Goal: Transaction & Acquisition: Download file/media

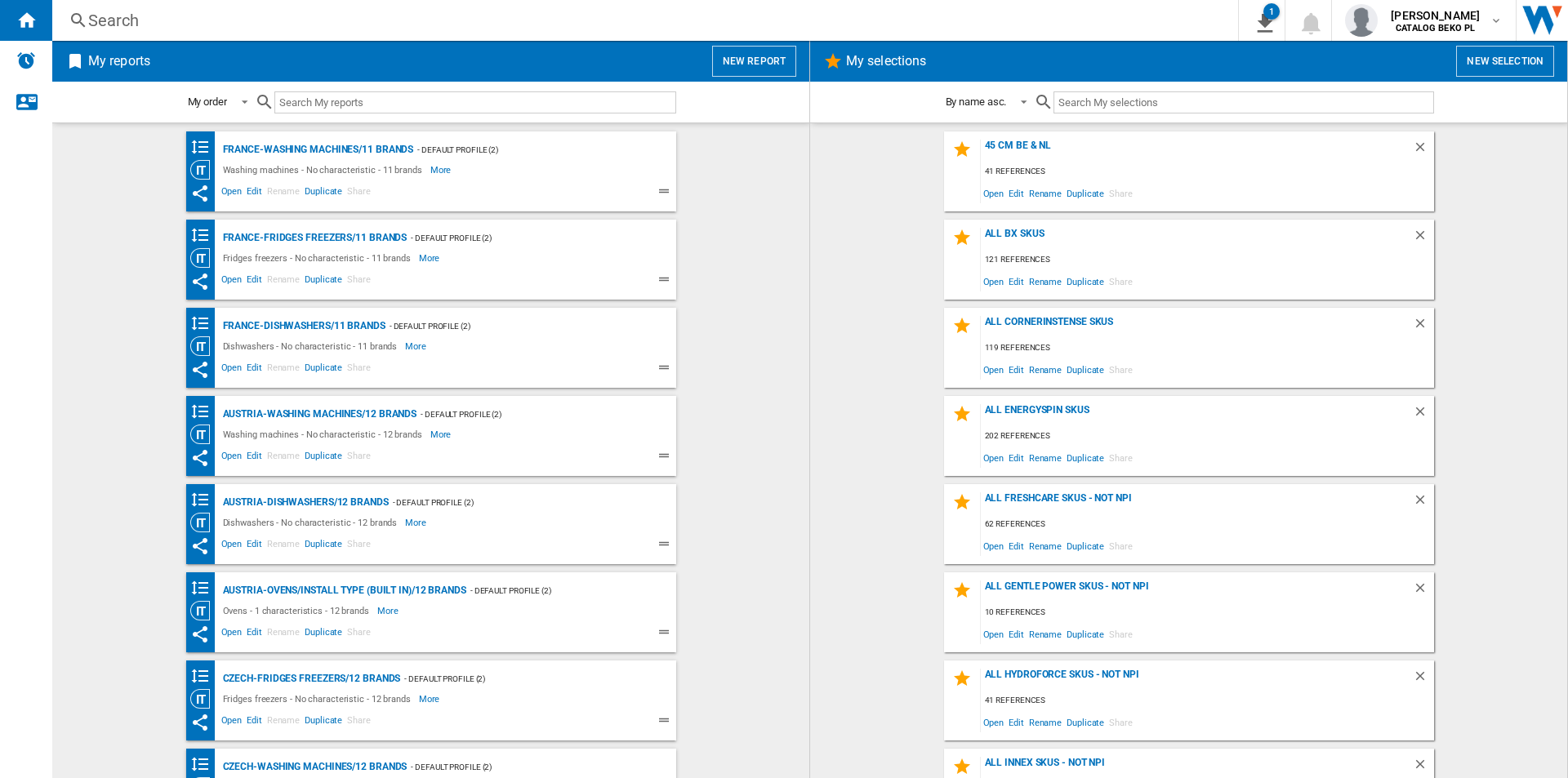
click at [742, 233] on wk-bookmarked-report "France-Fridges freezers/11 brands - Default profile (2) Fridges freezers - No c…" at bounding box center [430, 259] width 724 height 80
click at [799, 256] on md-content "France-Washing machines/11 brands - Default profile (2) Washing machines - No c…" at bounding box center [431, 450] width 757 height 656
click at [749, 65] on button "New report" at bounding box center [753, 61] width 84 height 31
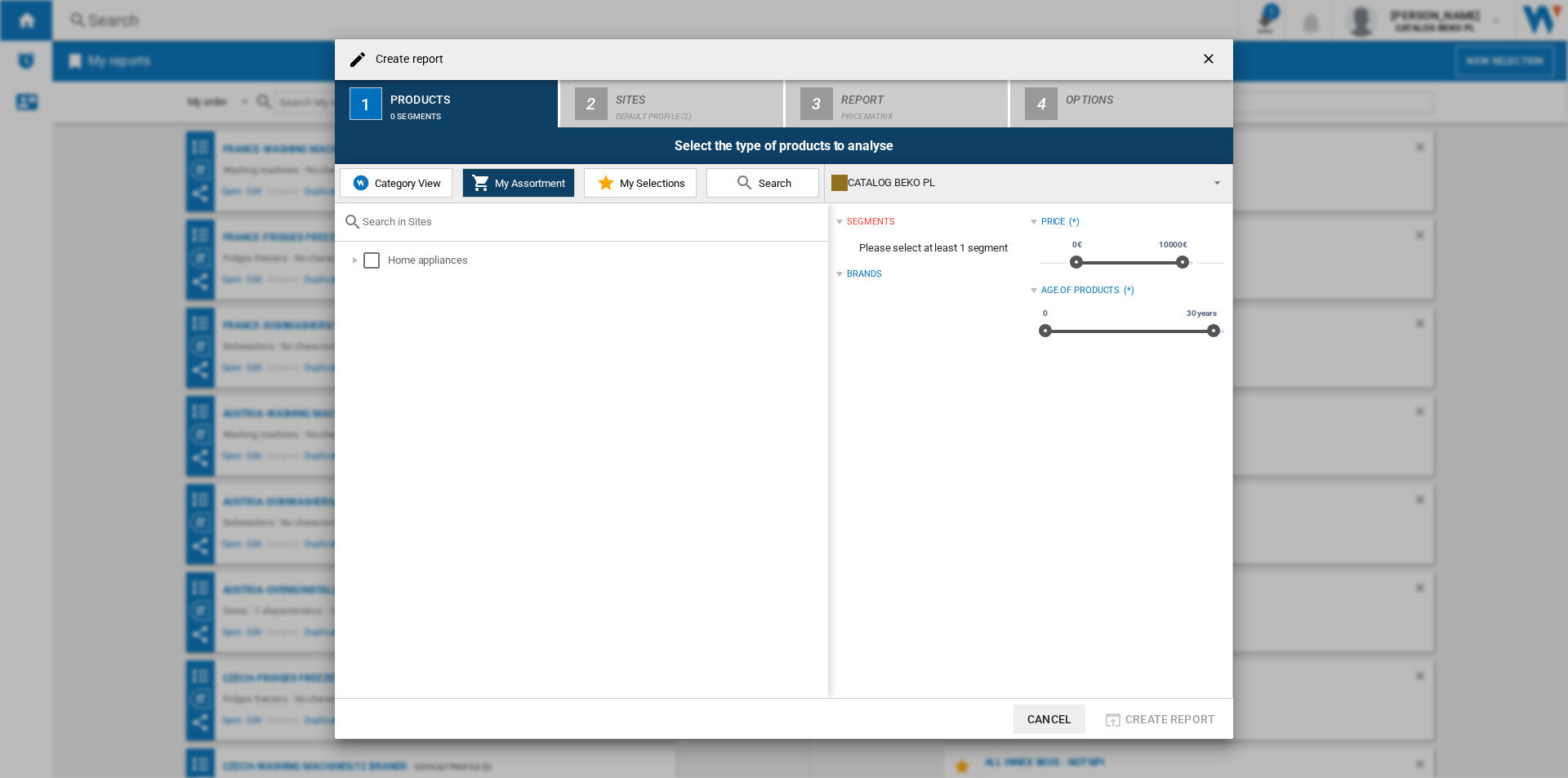
click at [396, 187] on span "Category View" at bounding box center [406, 183] width 70 height 12
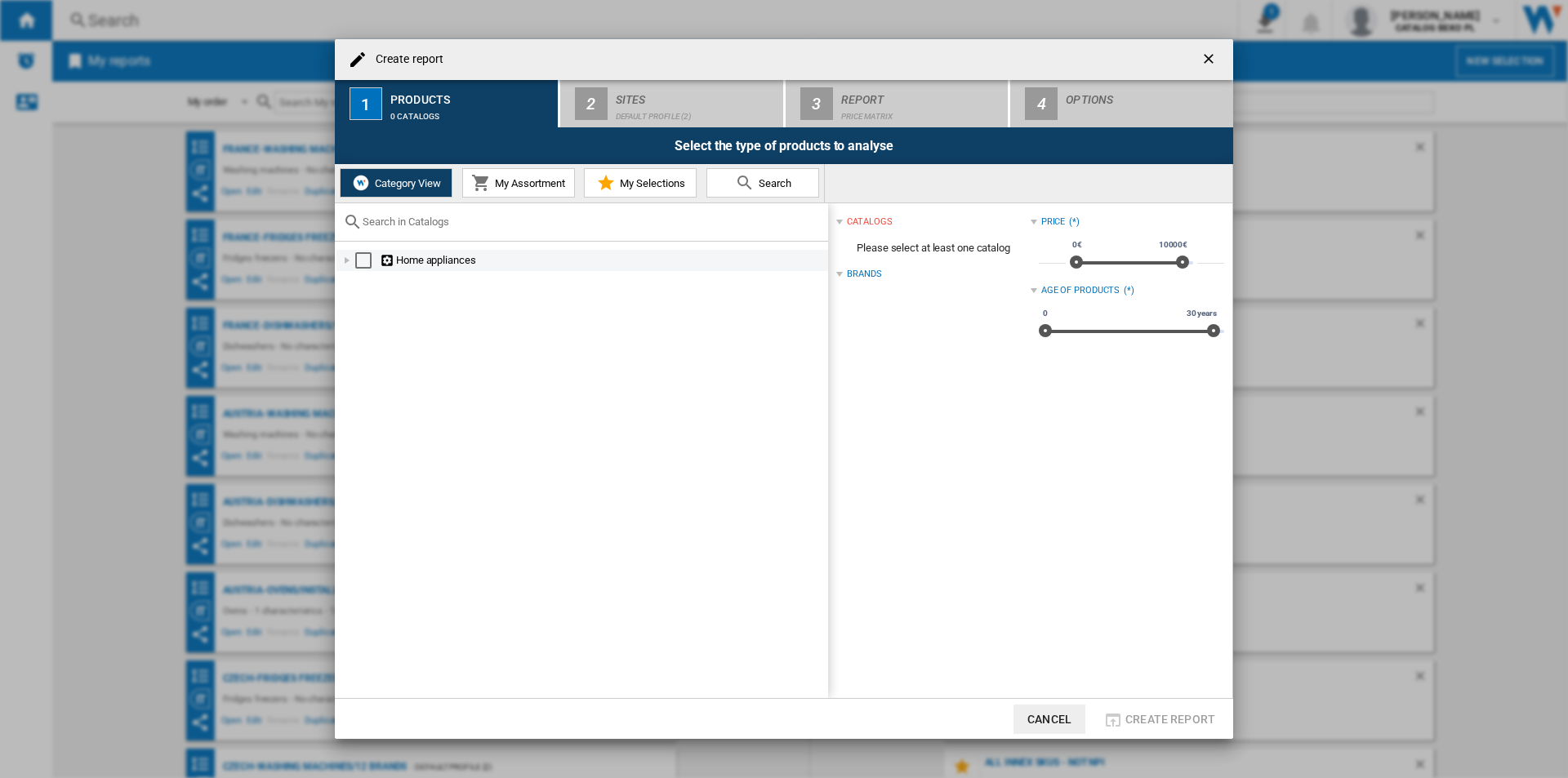
click at [343, 259] on div "Create report ..." at bounding box center [346, 260] width 16 height 16
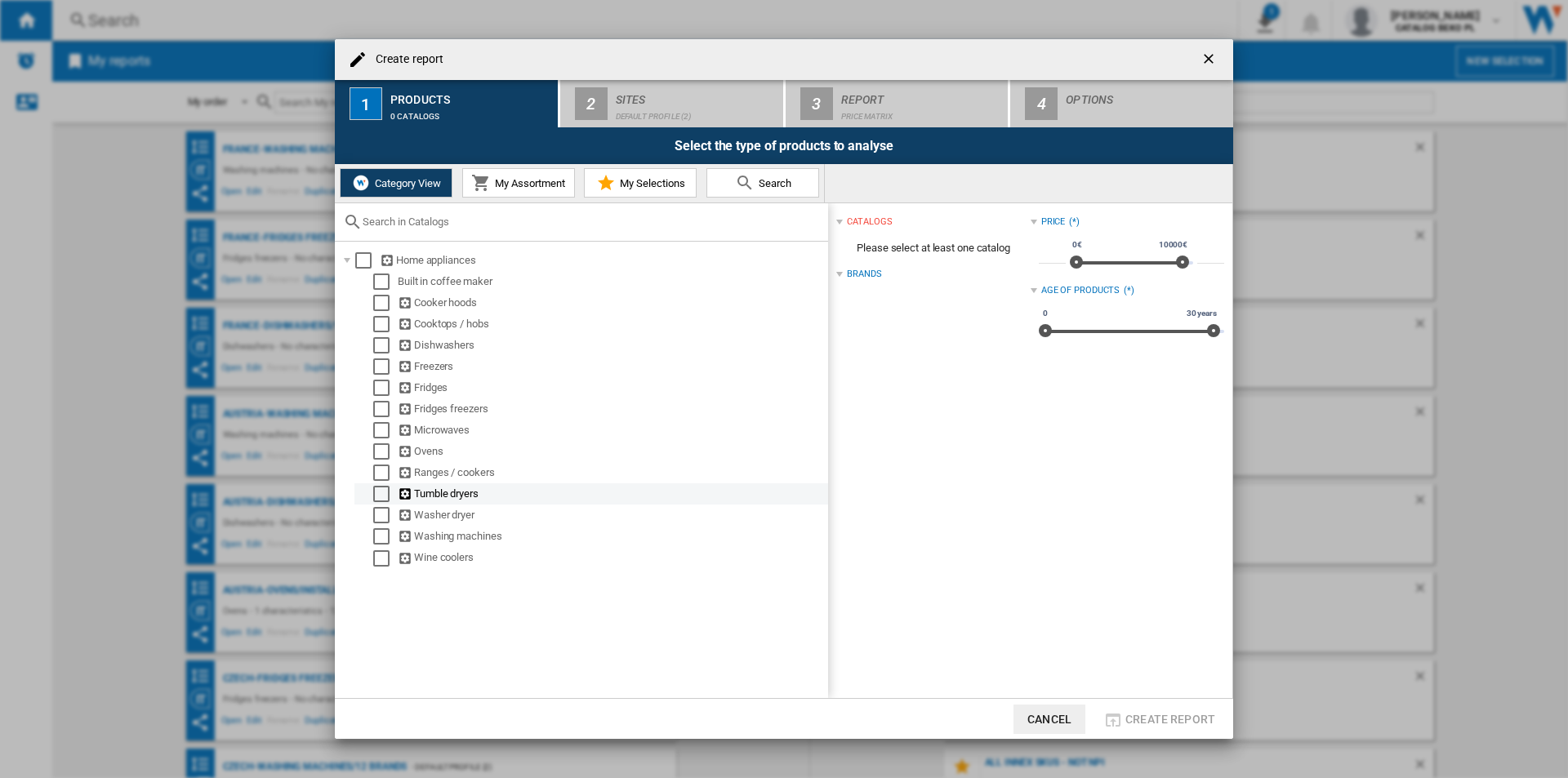
click at [392, 486] on md-checkbox "Select" at bounding box center [385, 493] width 25 height 16
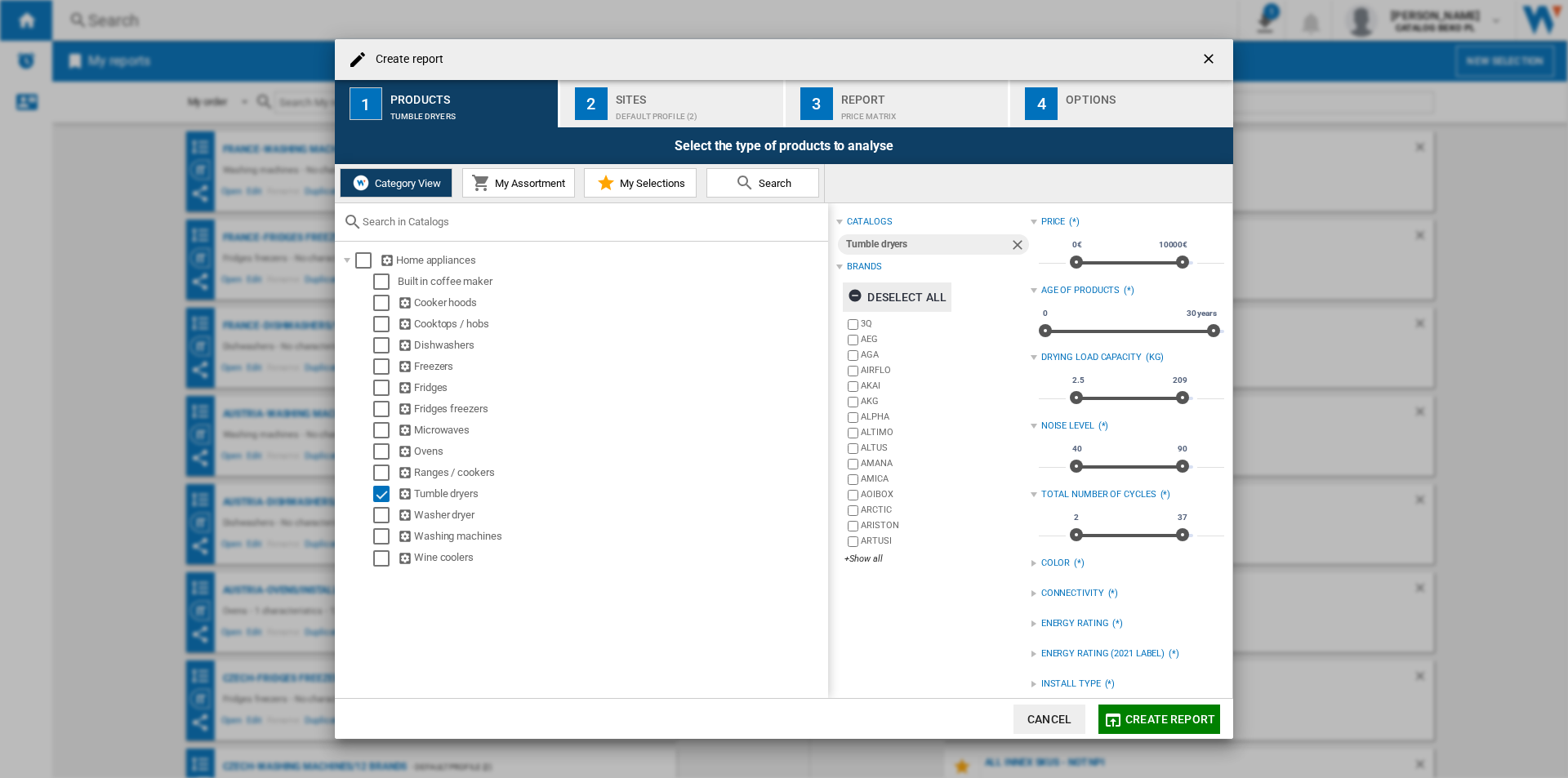
click at [927, 287] on div "Deselect all" at bounding box center [897, 297] width 98 height 29
click at [876, 562] on div "+Show all" at bounding box center [937, 558] width 185 height 12
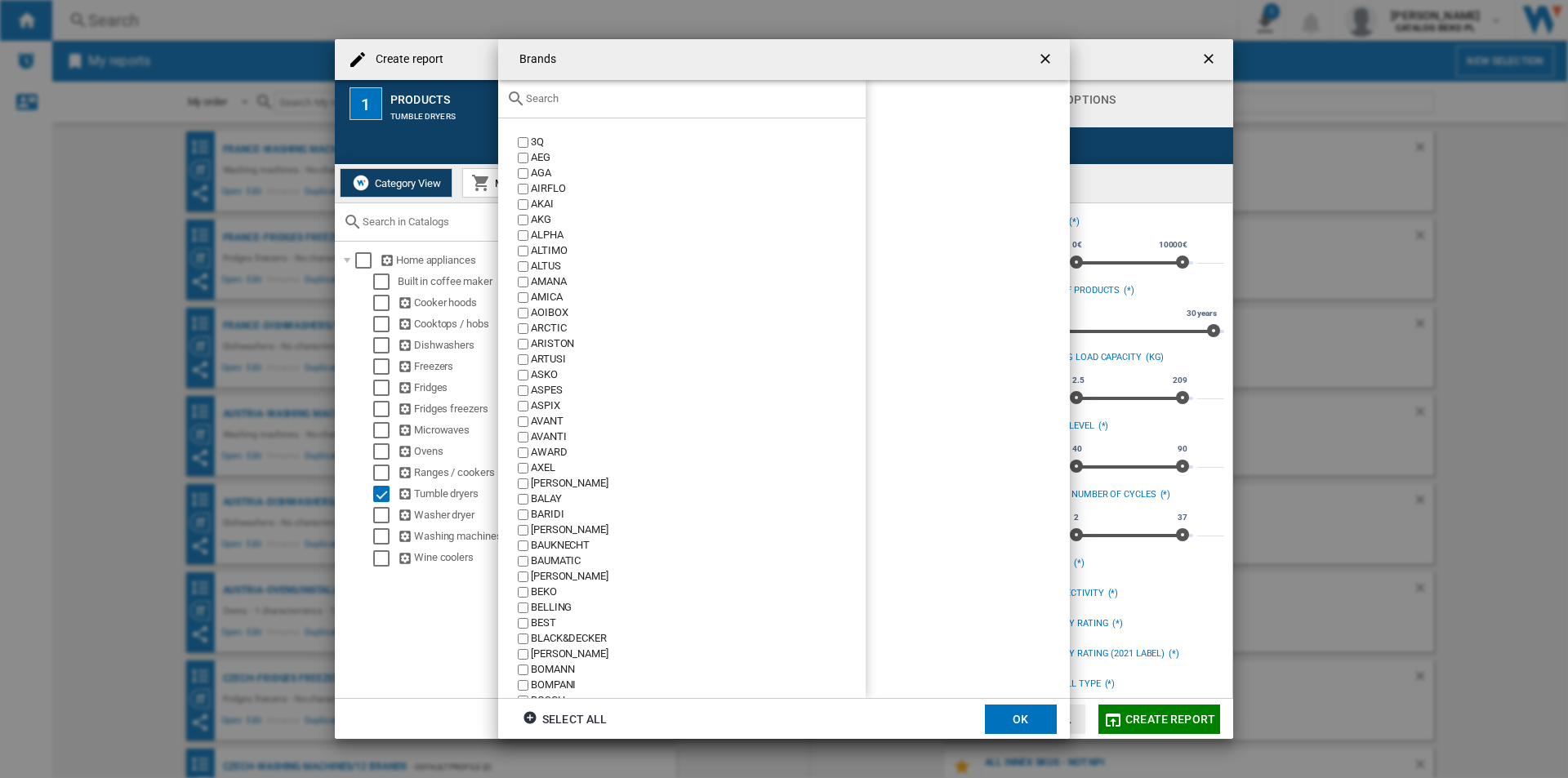
click at [637, 100] on input "Brands 3Q ..." at bounding box center [692, 98] width 331 height 12
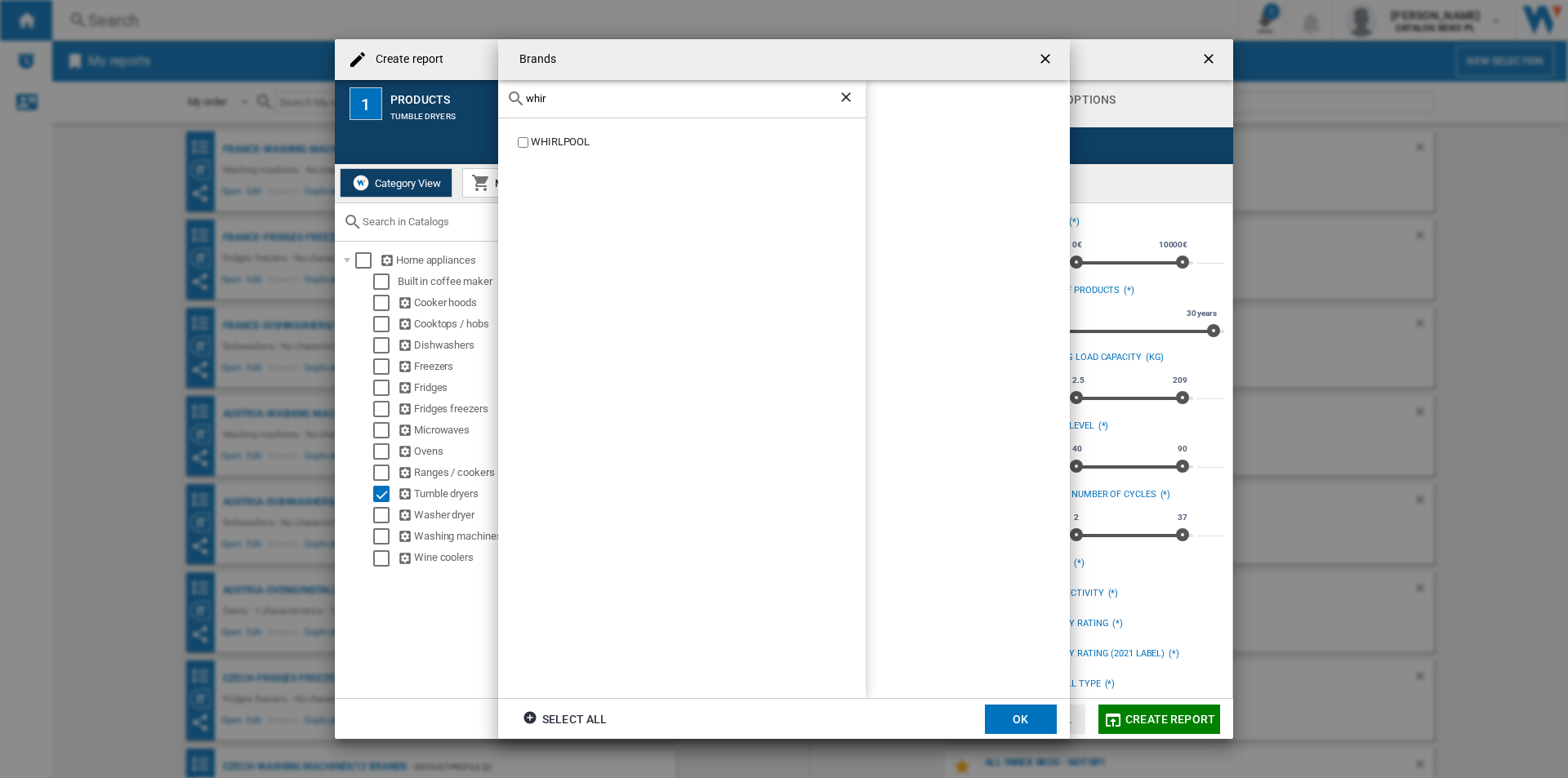
type input "whir"
click at [556, 141] on div "WHIRLPOOL" at bounding box center [698, 142] width 335 height 15
click at [1024, 712] on button "OK" at bounding box center [1021, 719] width 72 height 29
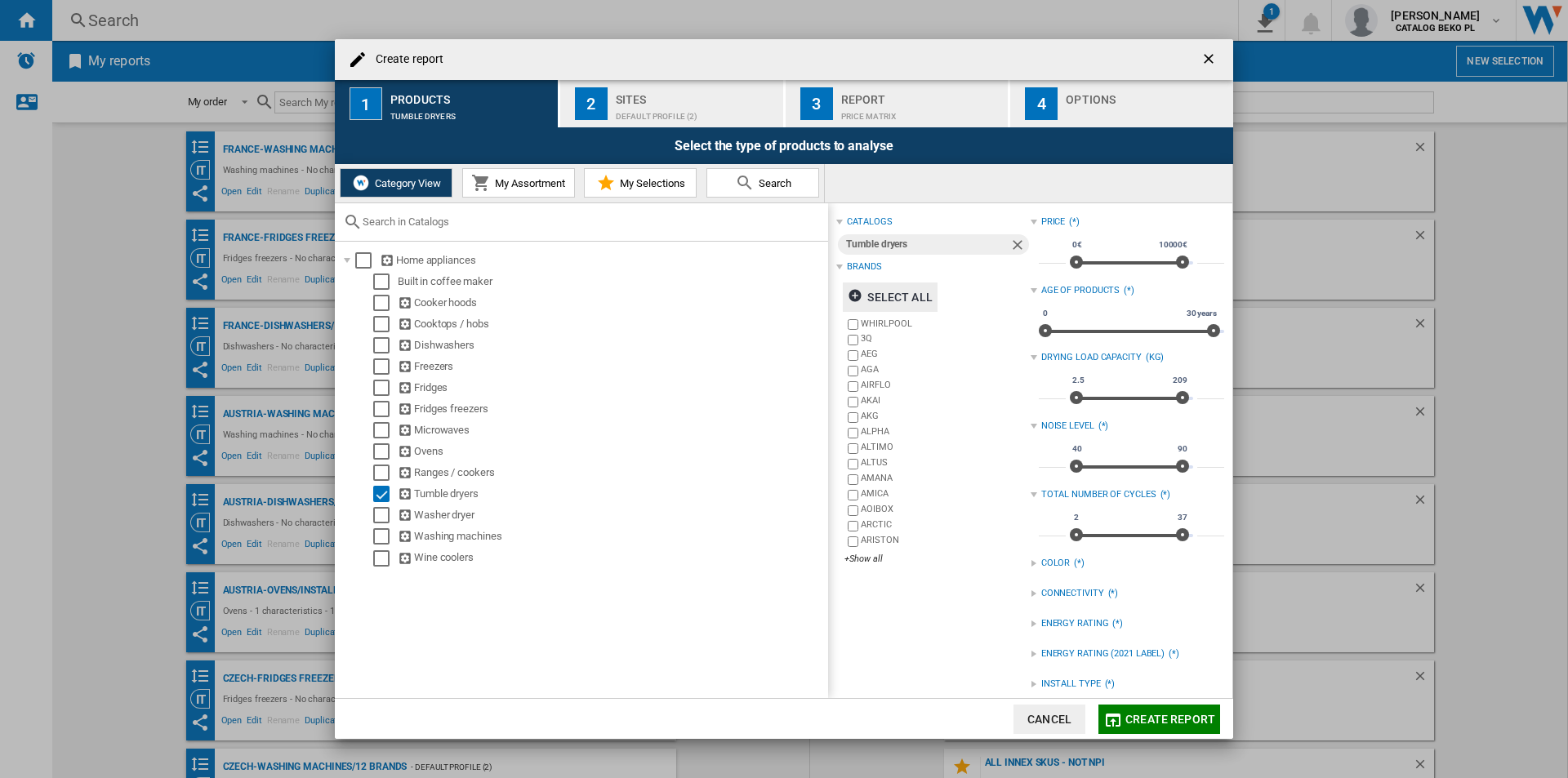
click at [1046, 395] on input "***" at bounding box center [1052, 391] width 26 height 16
type input "*"
type input "**"
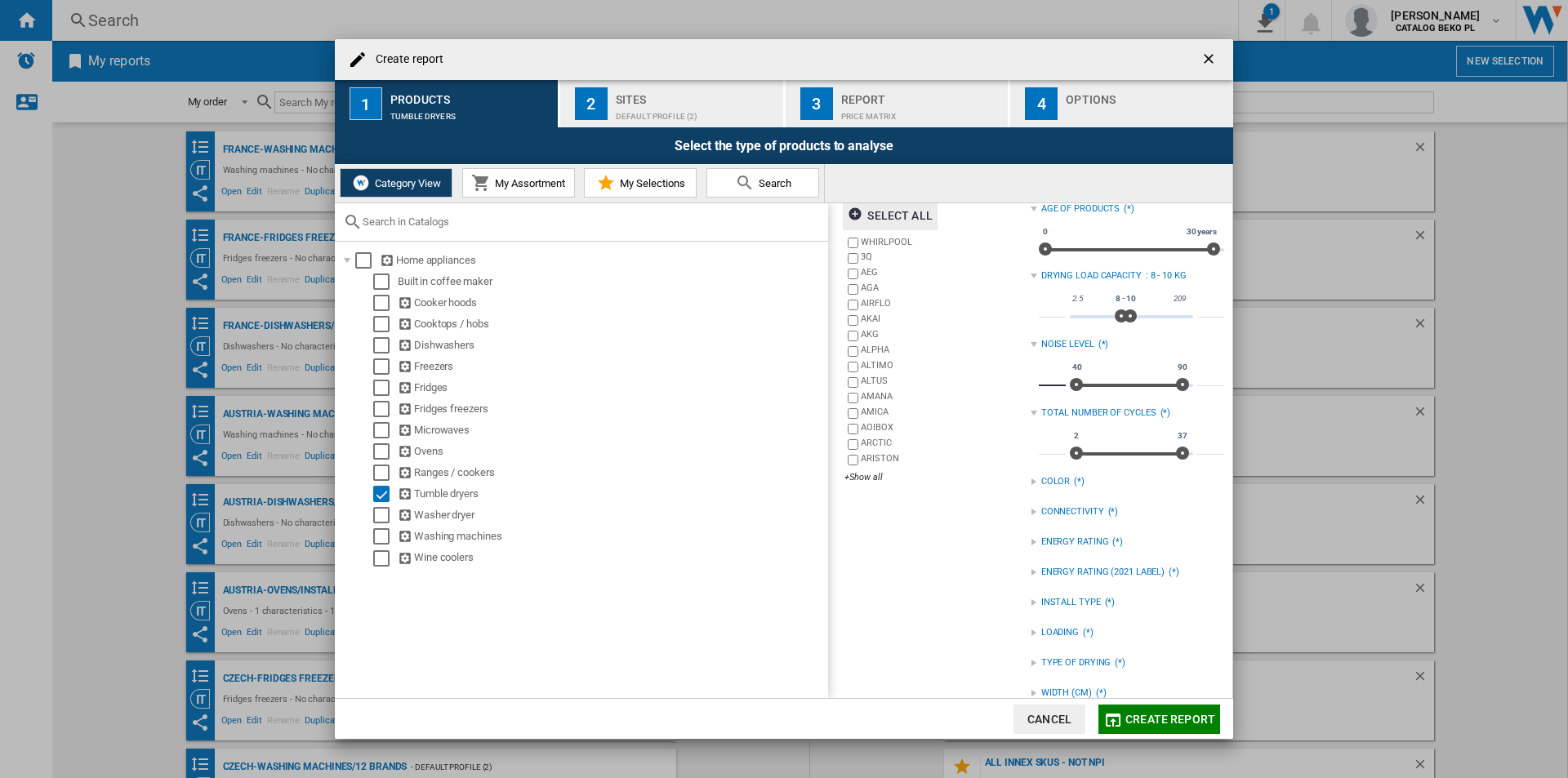
scroll to position [134, 0]
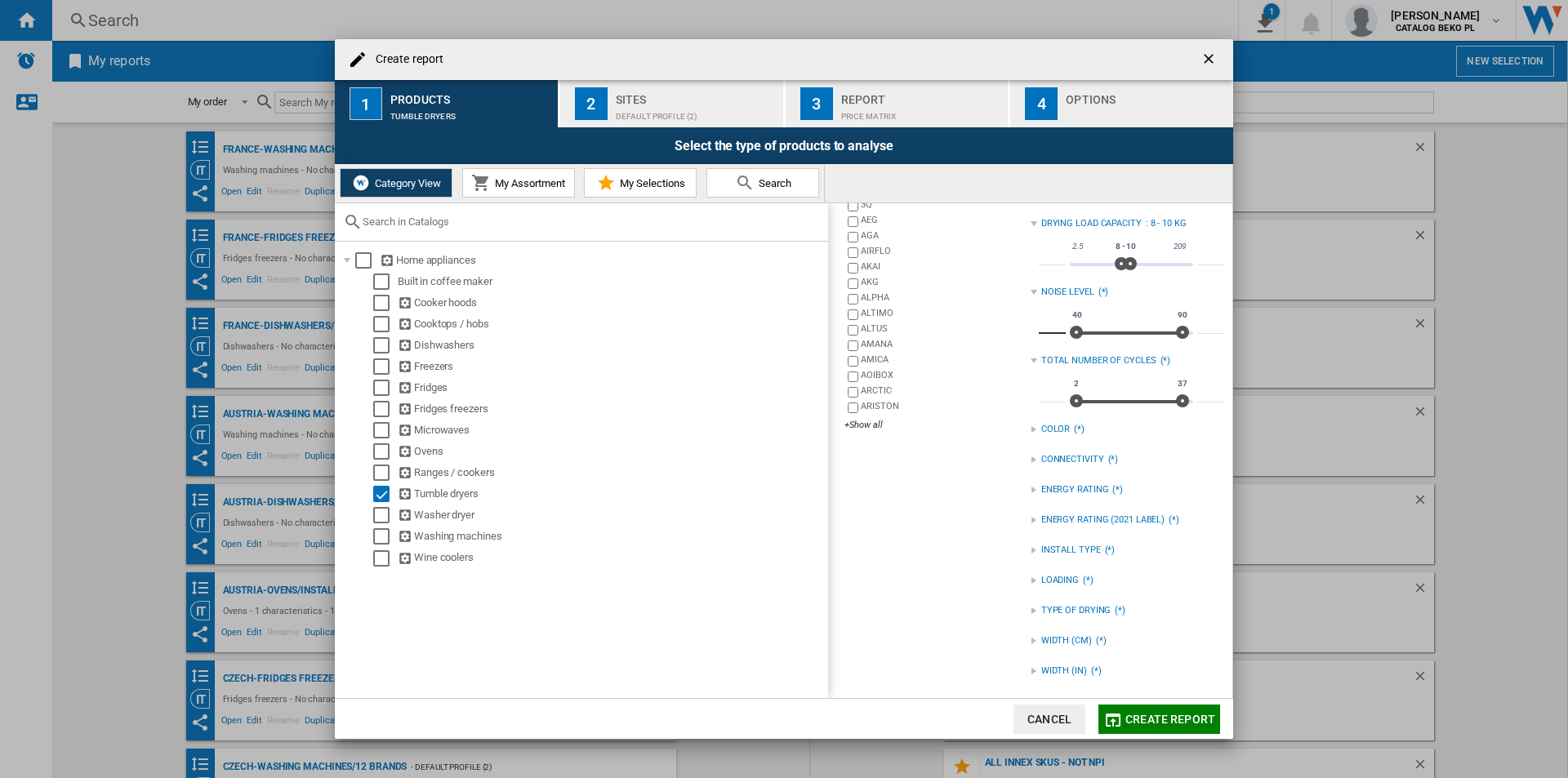
click at [968, 550] on div "catalogs Tumble dryers Brands Select all WHIRLPOOL 3Q AEG AGA AIRFLO AKAI AKG A…" at bounding box center [933, 384] width 194 height 613
click at [1031, 547] on div "Create report ..." at bounding box center [1033, 550] width 7 height 7
click at [1055, 587] on div "FREESTANDING" at bounding box center [1139, 584] width 169 height 15
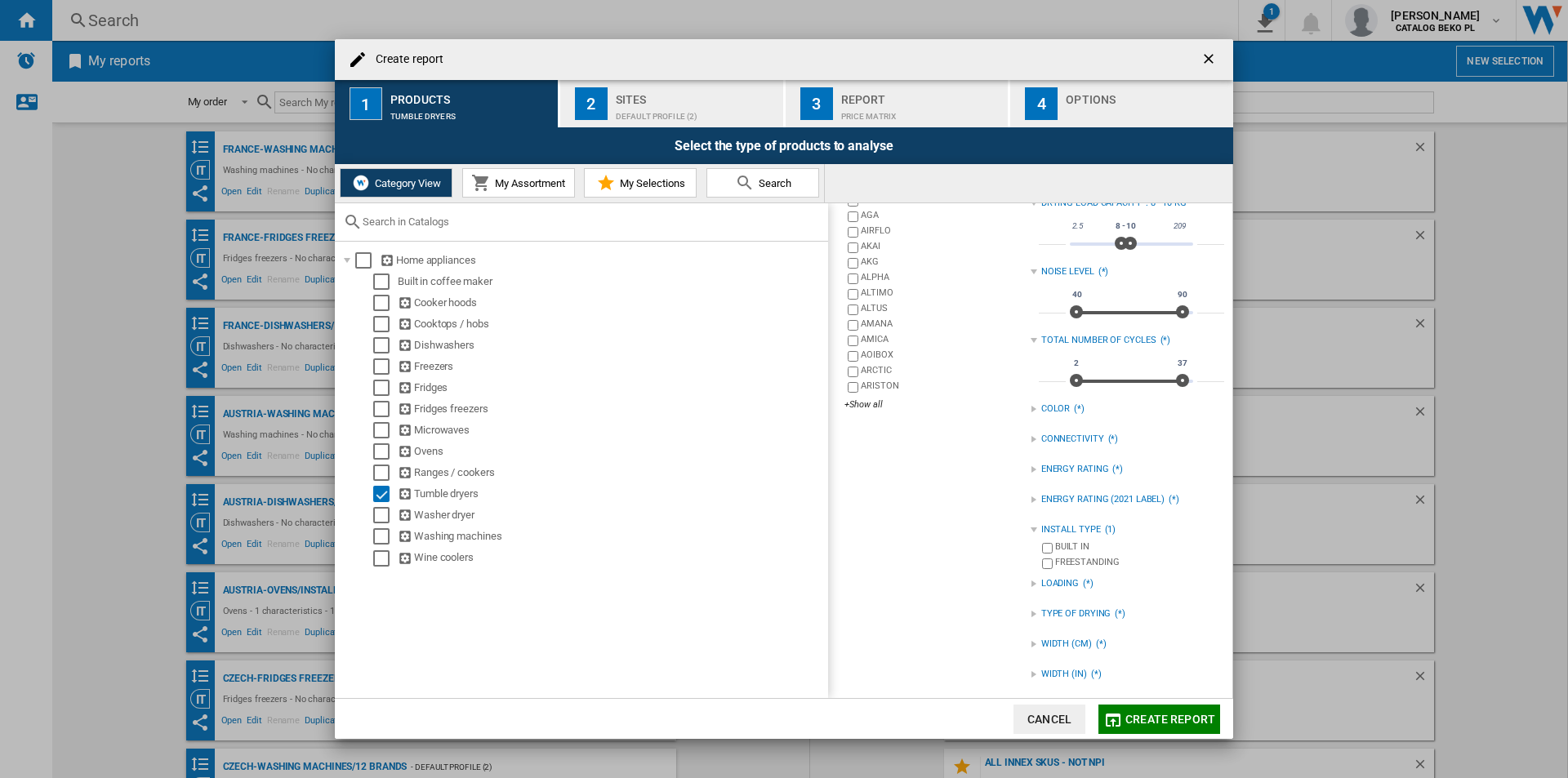
scroll to position [158, 0]
click at [1064, 610] on div "TYPE OF DRYING" at bounding box center [1076, 611] width 70 height 13
click at [1082, 643] on div "HEAT PUMP" at bounding box center [1139, 645] width 169 height 15
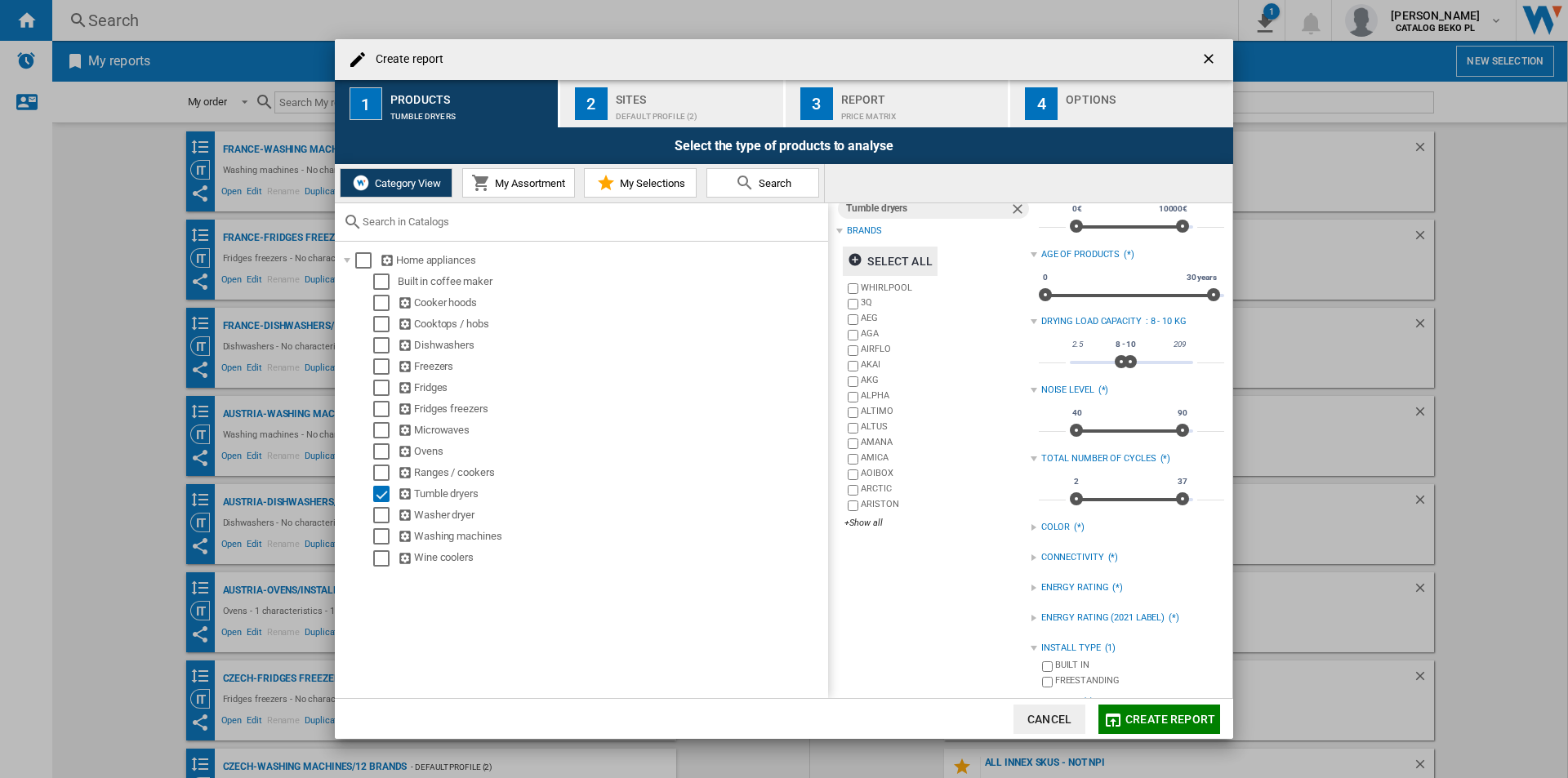
scroll to position [0, 0]
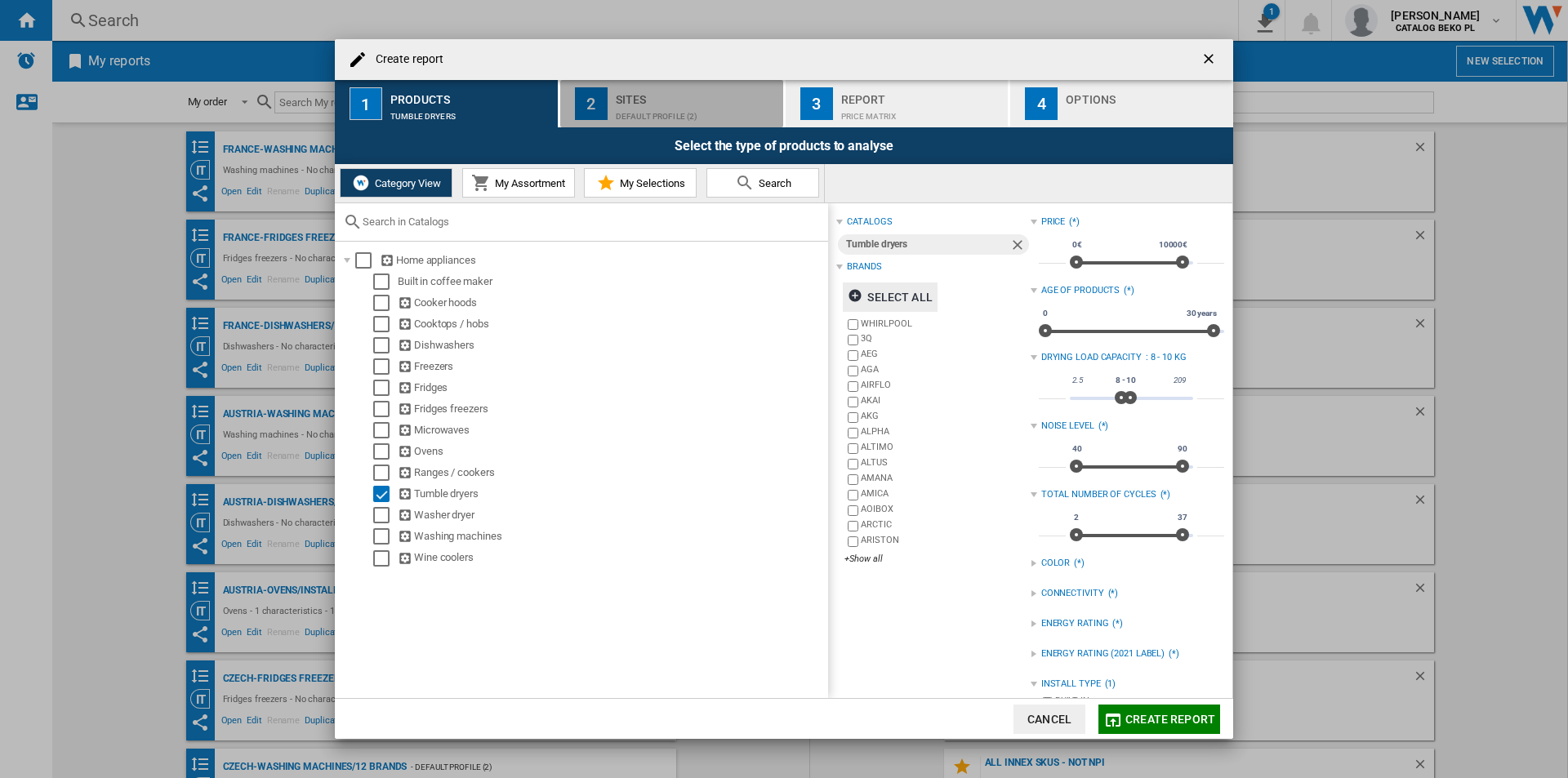
click at [655, 91] on div "Sites" at bounding box center [696, 95] width 161 height 17
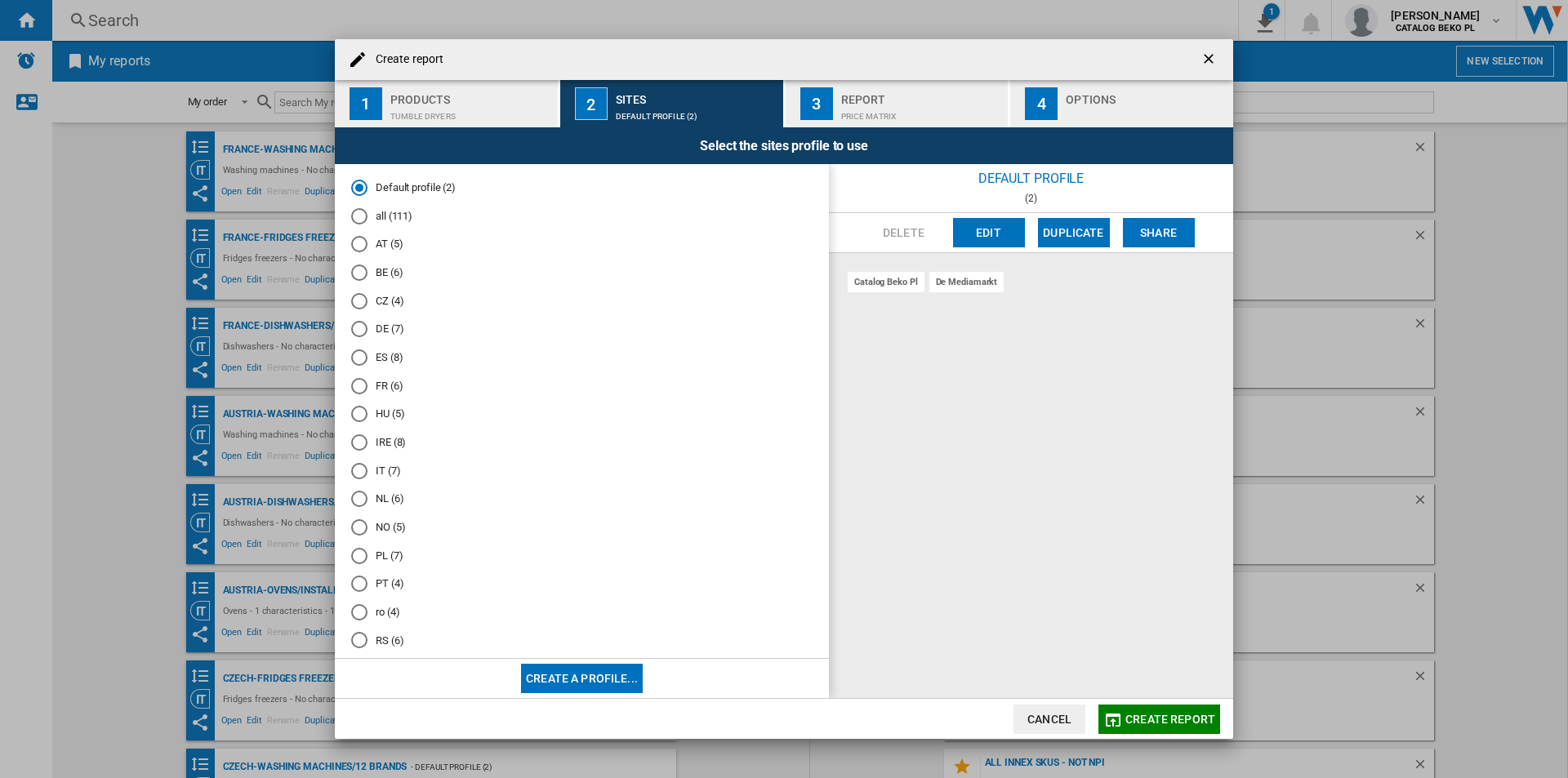
click at [385, 390] on md-radio-button "FR (6)" at bounding box center [582, 386] width 462 height 15
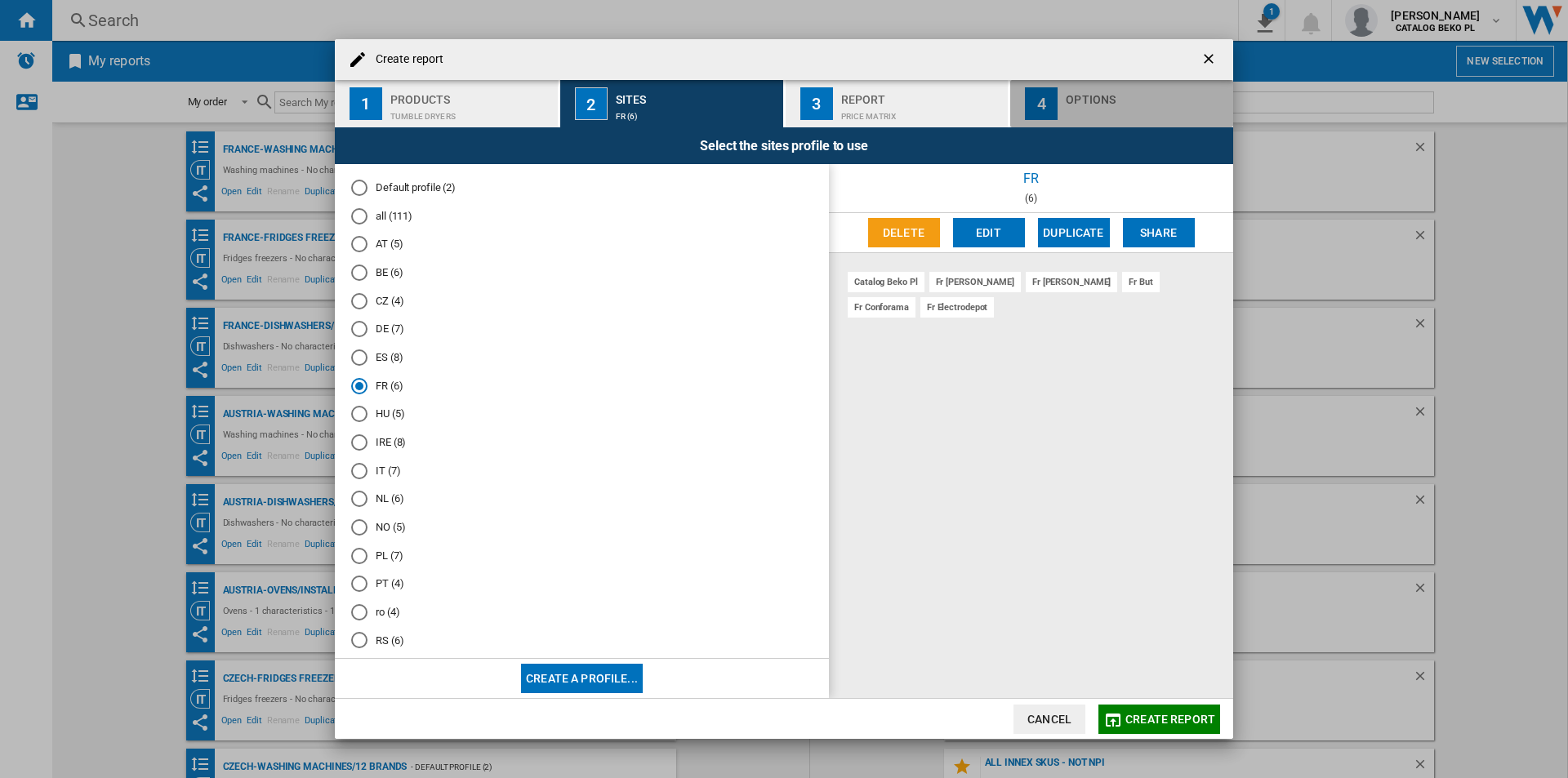
click at [1122, 110] on div "Create report ..." at bounding box center [1146, 113] width 161 height 17
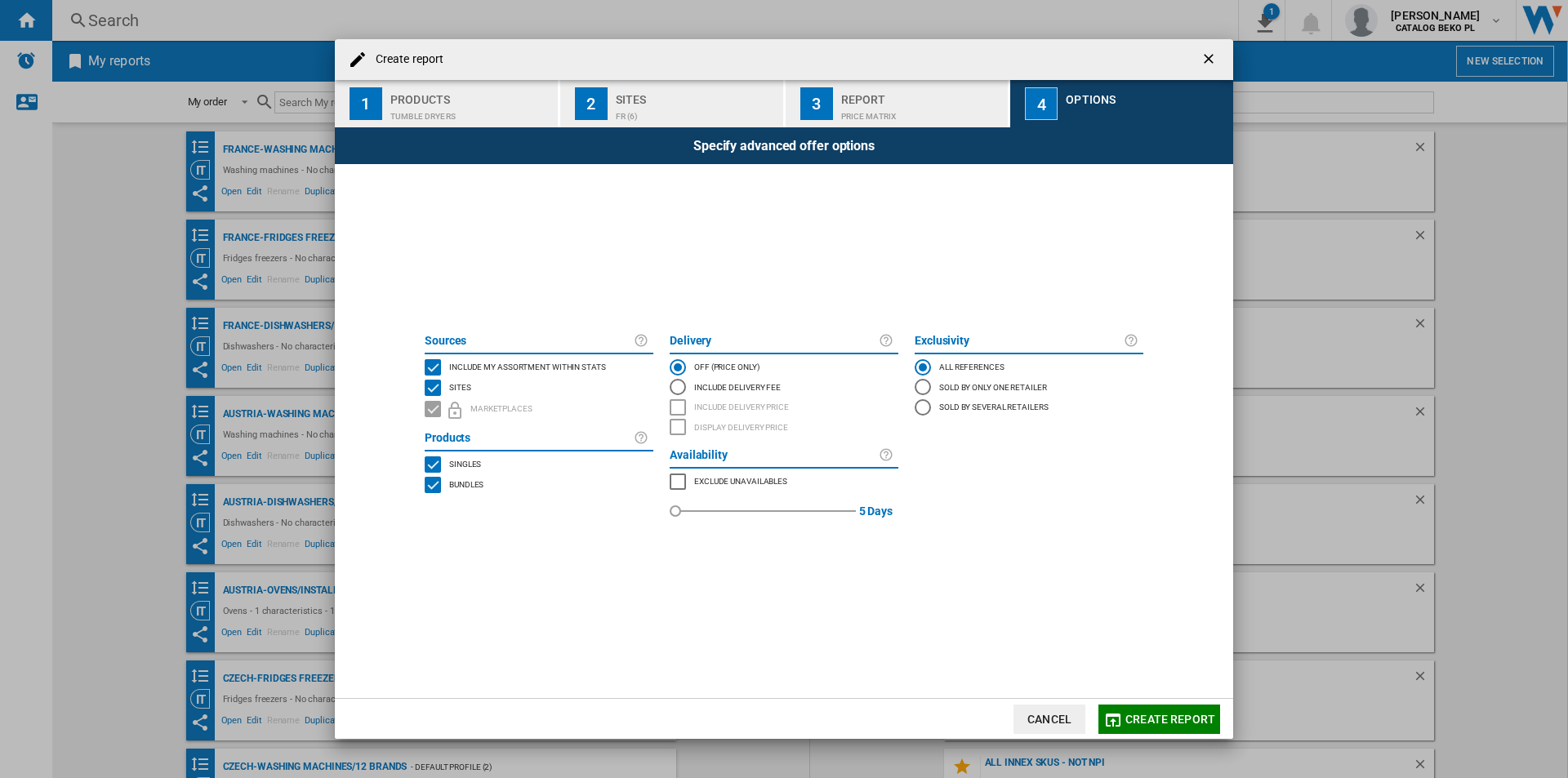
click at [545, 368] on span "Include my assortment within stats" at bounding box center [528, 366] width 157 height 11
click at [1163, 703] on md-dialog-actions "Cancel Create report" at bounding box center [784, 718] width 898 height 41
click at [1172, 736] on md-dialog-actions "Cancel Create report" at bounding box center [784, 718] width 898 height 41
click at [1172, 728] on button "Create report" at bounding box center [1159, 719] width 122 height 29
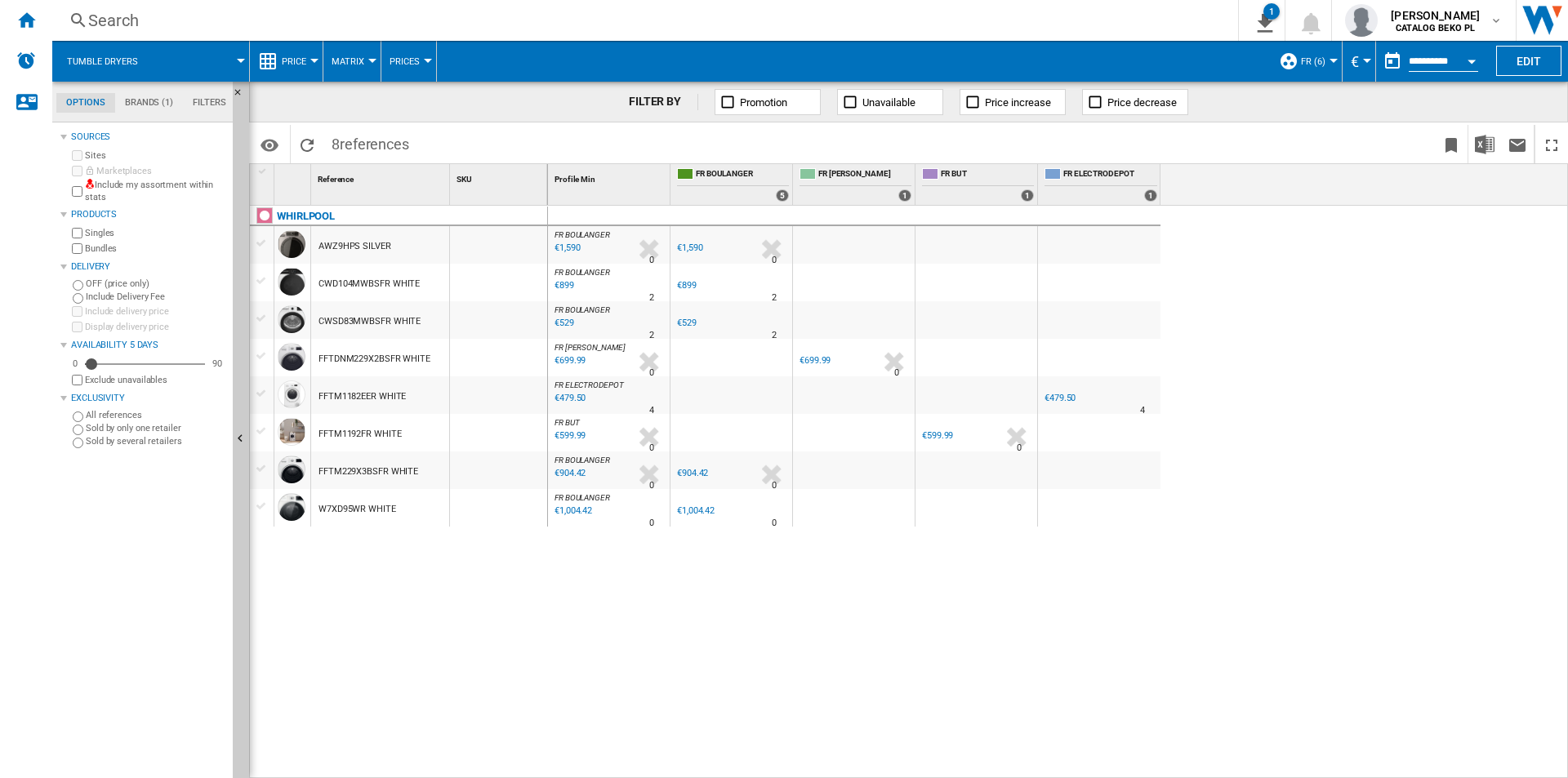
click at [295, 55] on button "Price" at bounding box center [298, 61] width 33 height 41
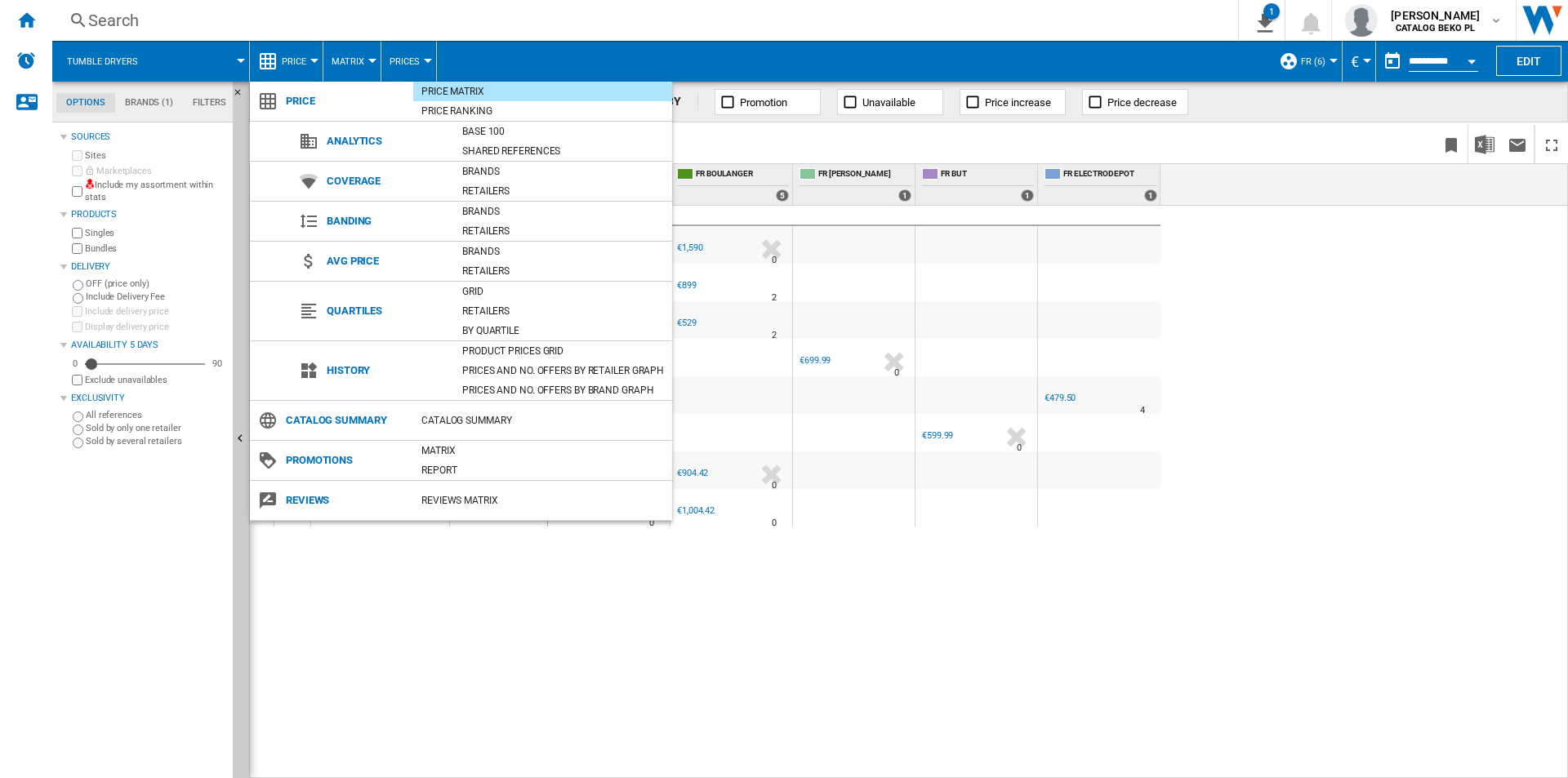
click at [1431, 341] on md-backdrop at bounding box center [784, 389] width 1568 height 778
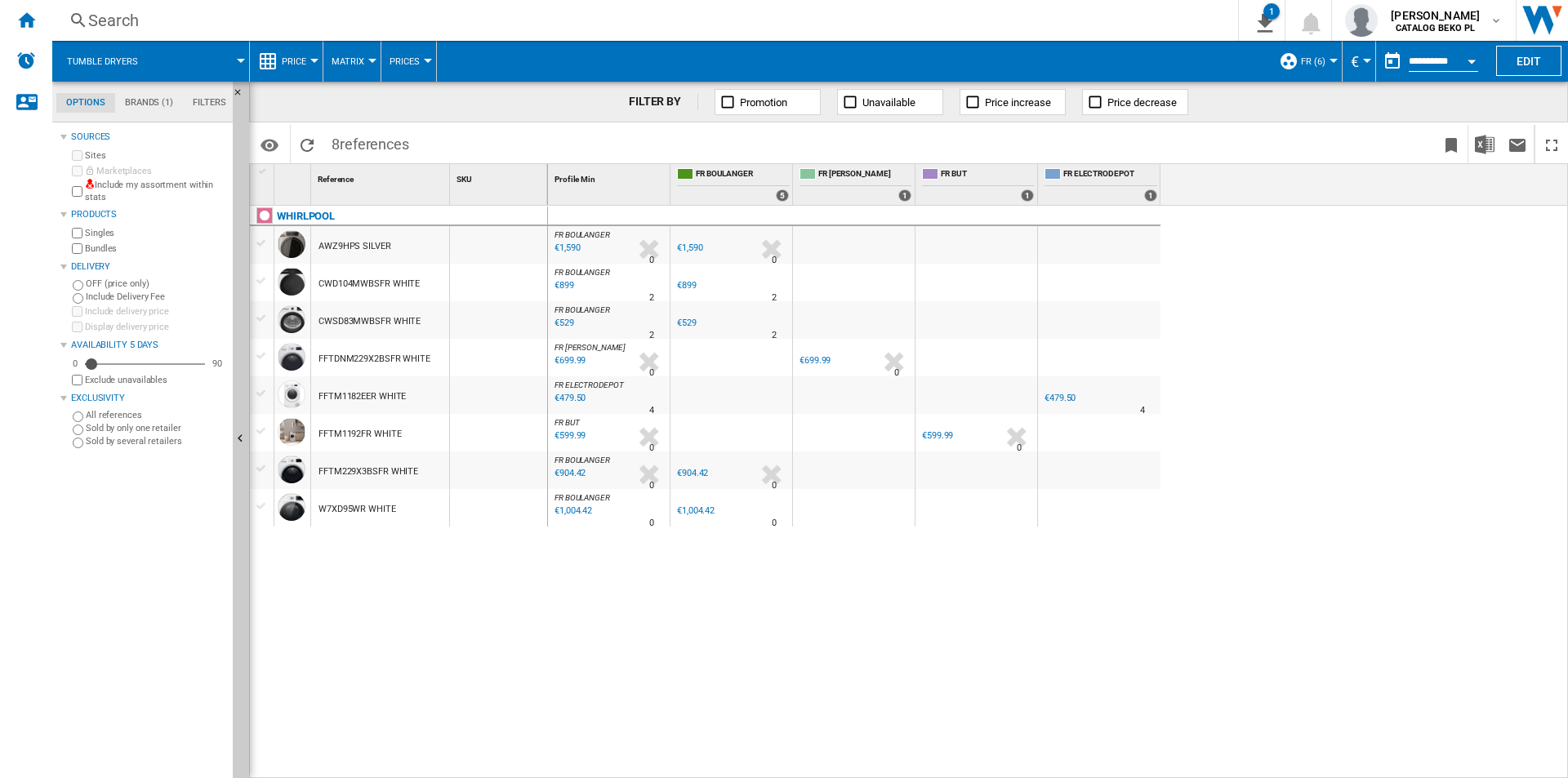
click at [300, 62] on span "Price" at bounding box center [294, 62] width 25 height 10
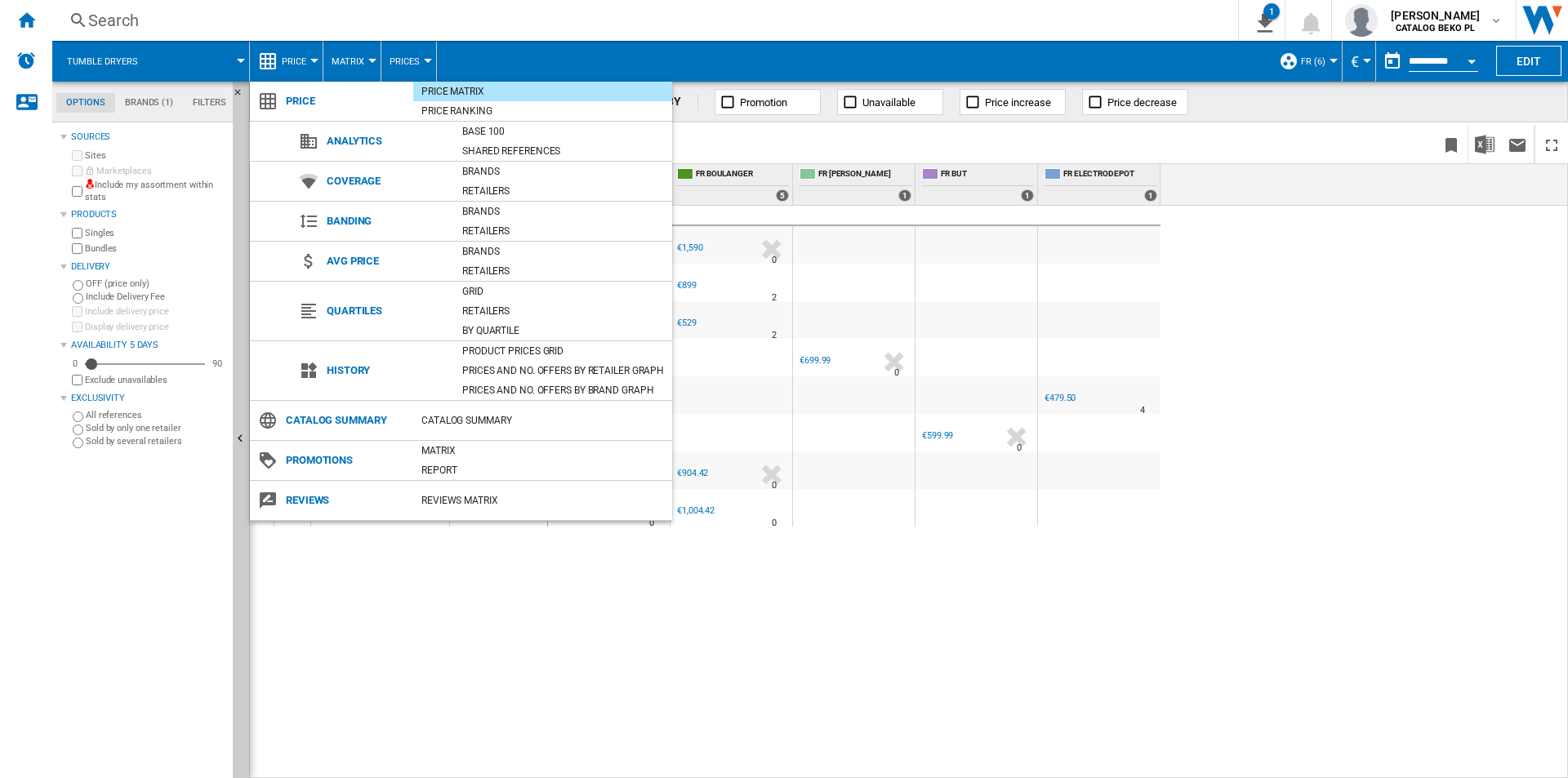
drag, startPoint x: 501, startPoint y: 346, endPoint x: 1138, endPoint y: 198, distance: 654.0
click at [501, 345] on div "Product prices grid" at bounding box center [563, 350] width 218 height 16
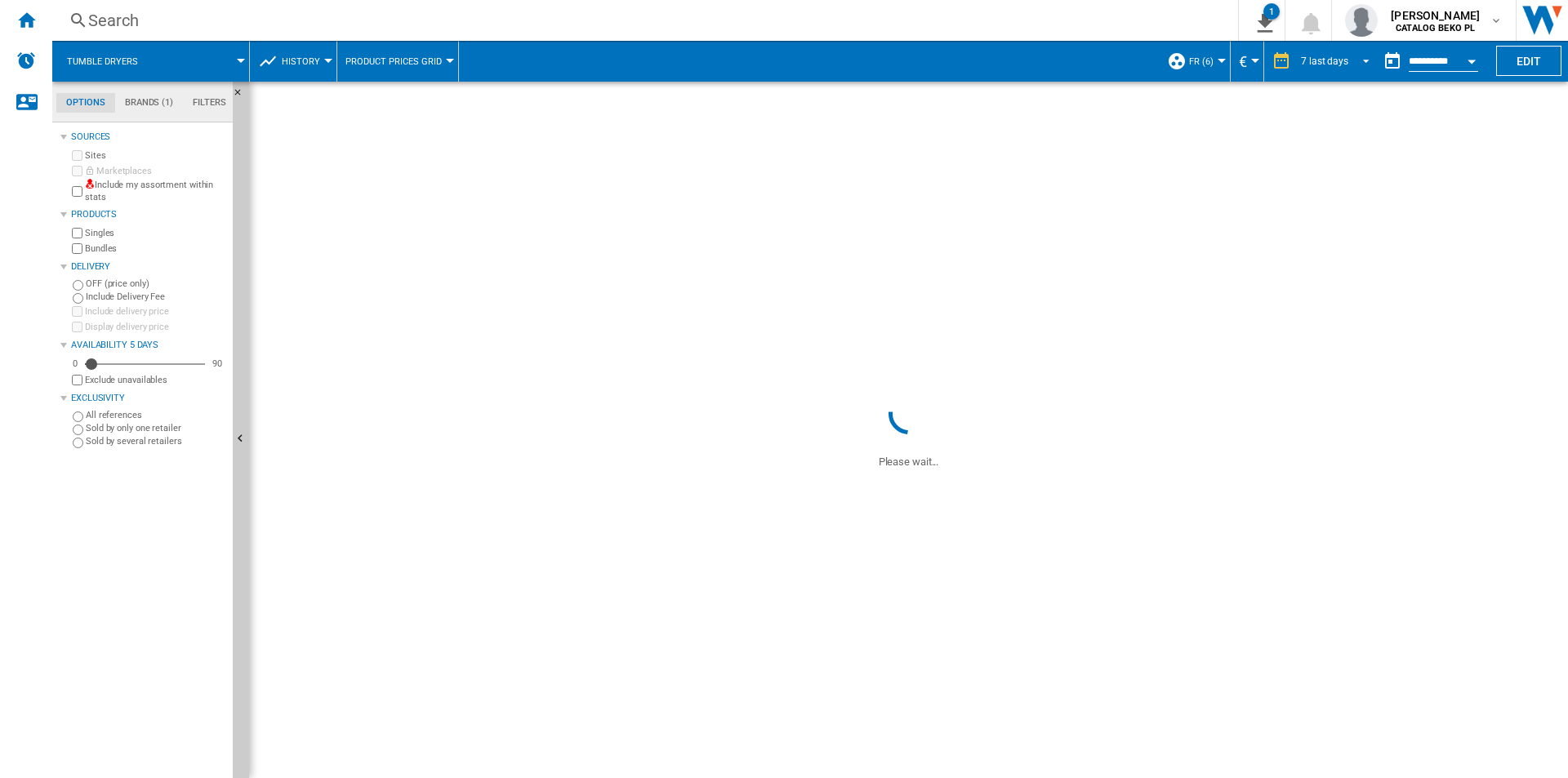
click at [1326, 57] on div "7 last days" at bounding box center [1325, 62] width 47 height 11
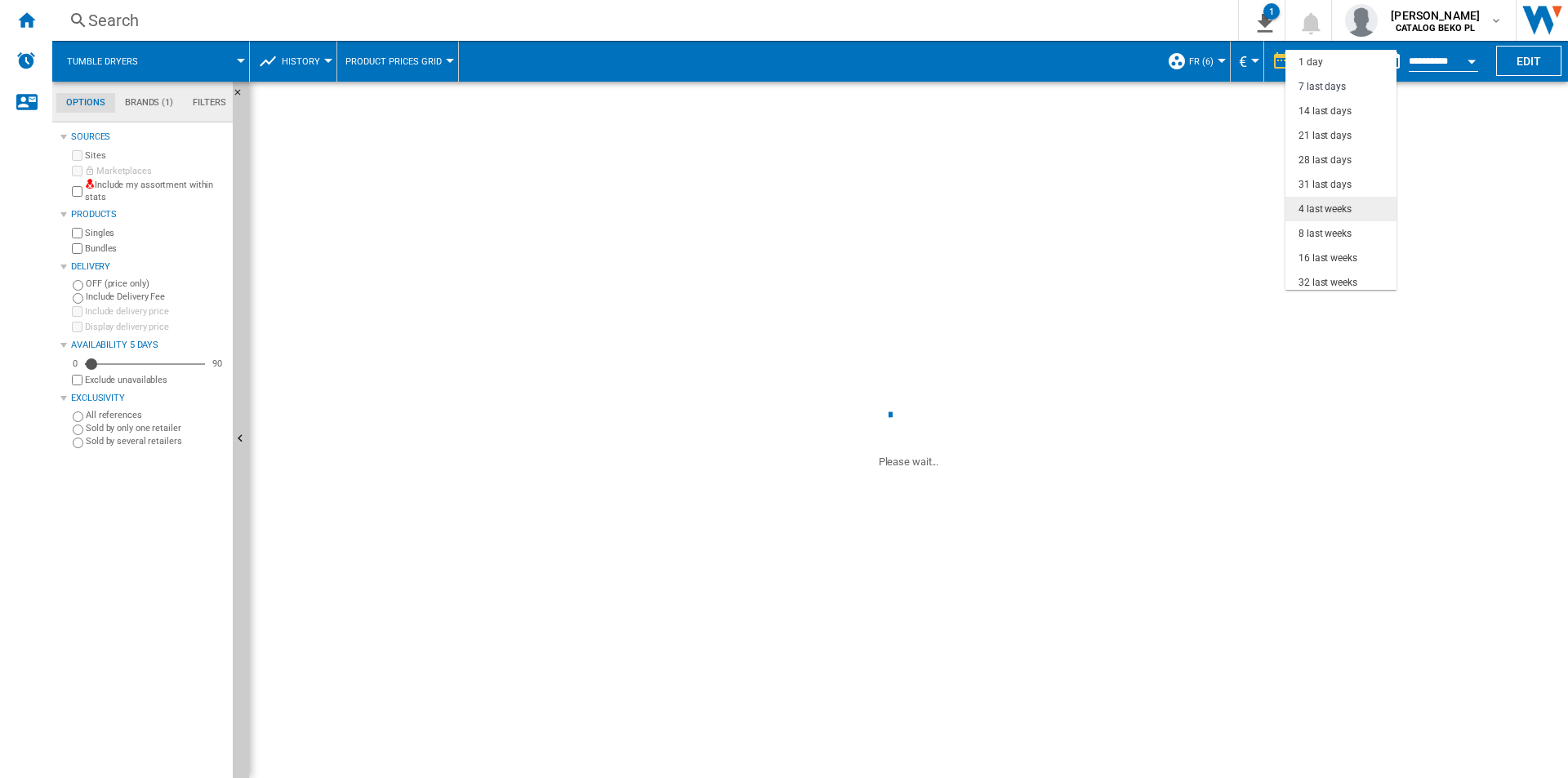
scroll to position [25, 0]
click at [1334, 256] on div "32 last weeks" at bounding box center [1328, 258] width 59 height 14
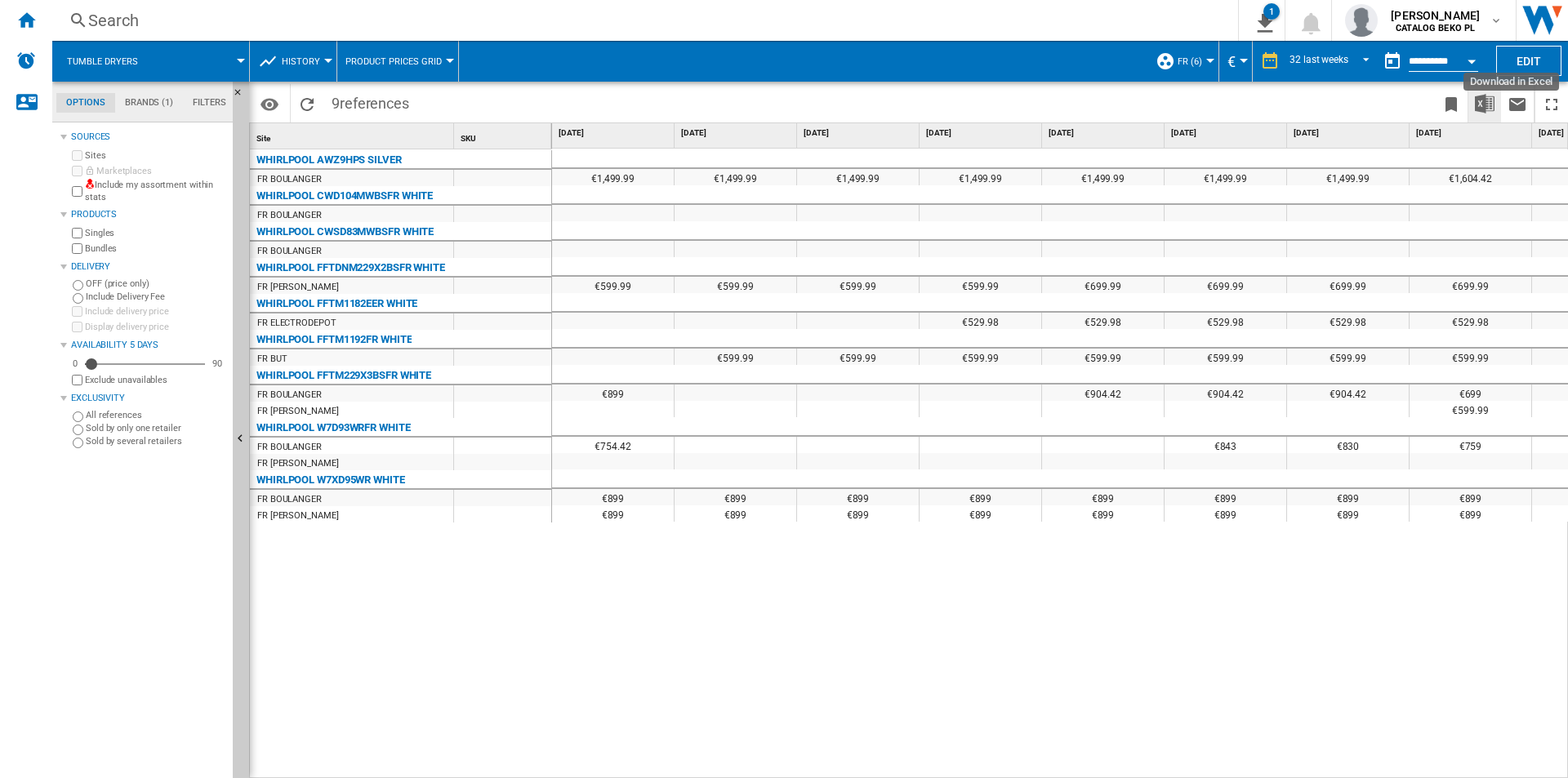
click at [1480, 106] on img "Download in Excel" at bounding box center [1485, 103] width 20 height 20
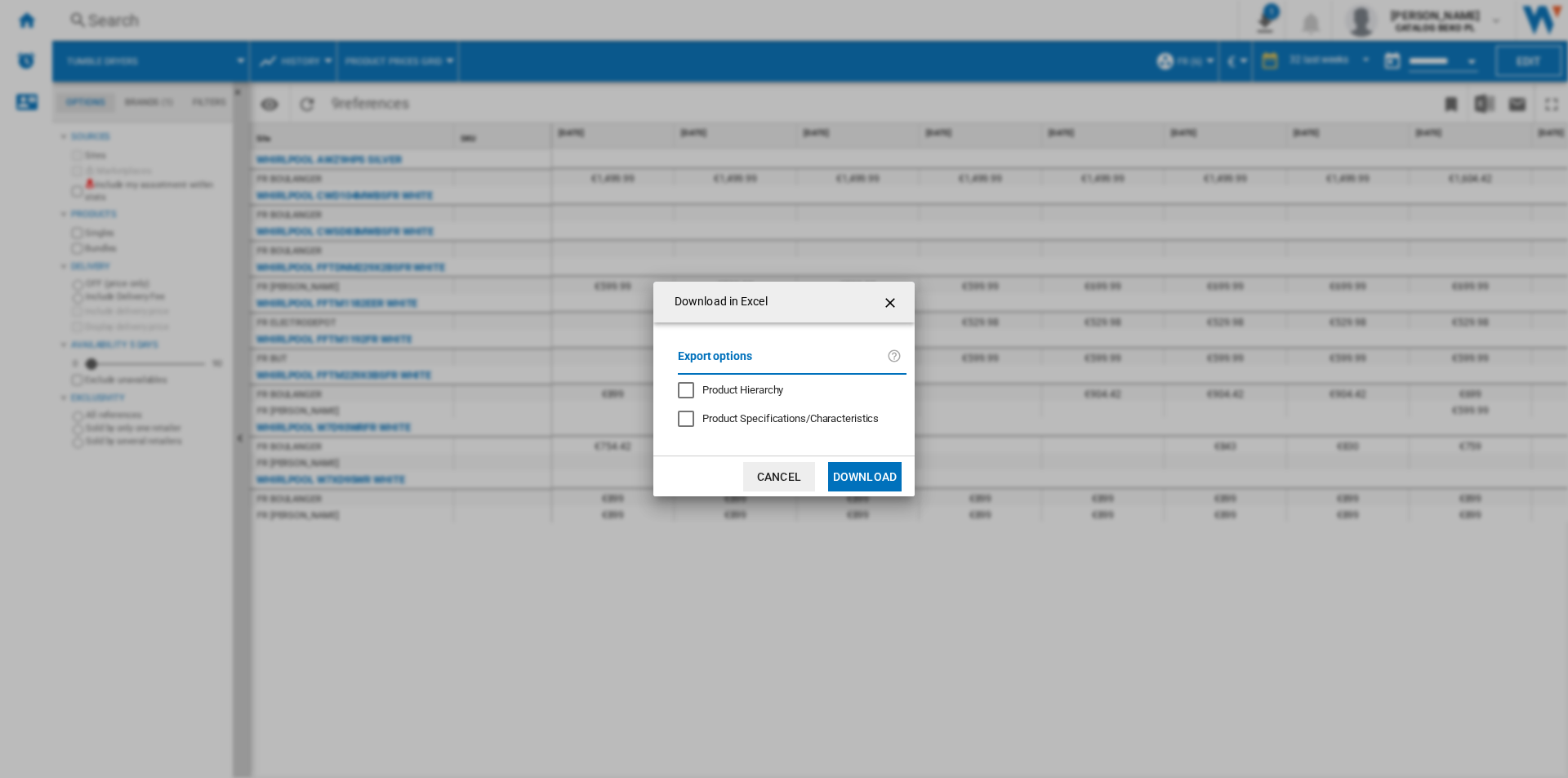
click at [873, 480] on button "Download" at bounding box center [865, 476] width 74 height 29
